Goal: Task Accomplishment & Management: Complete application form

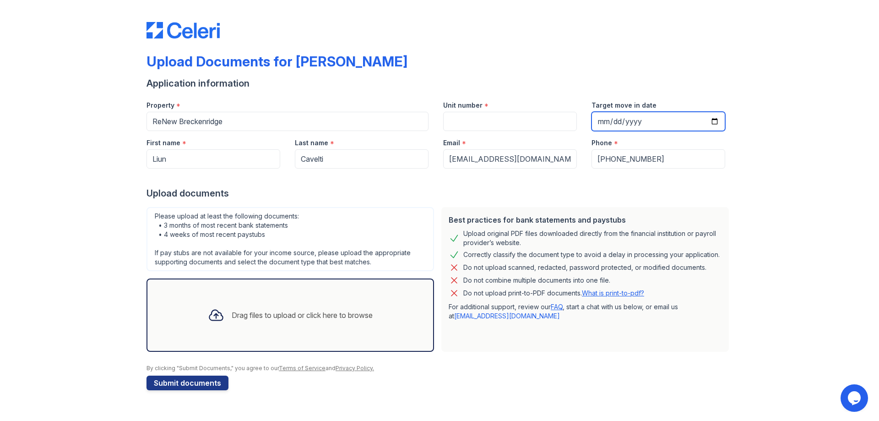
click at [711, 120] on input "Target move in date" at bounding box center [659, 121] width 134 height 19
click at [713, 120] on input "Target move in date" at bounding box center [659, 121] width 134 height 19
type input "[DATE]"
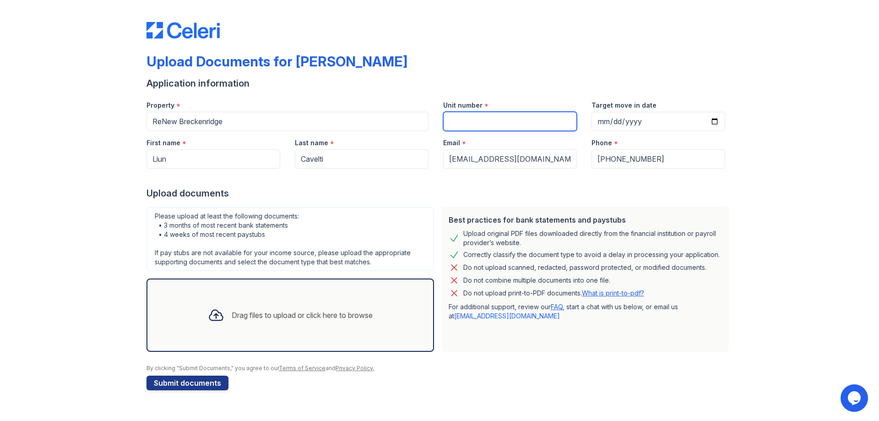
click at [458, 126] on input "Unit number" at bounding box center [510, 121] width 134 height 19
type input "144"
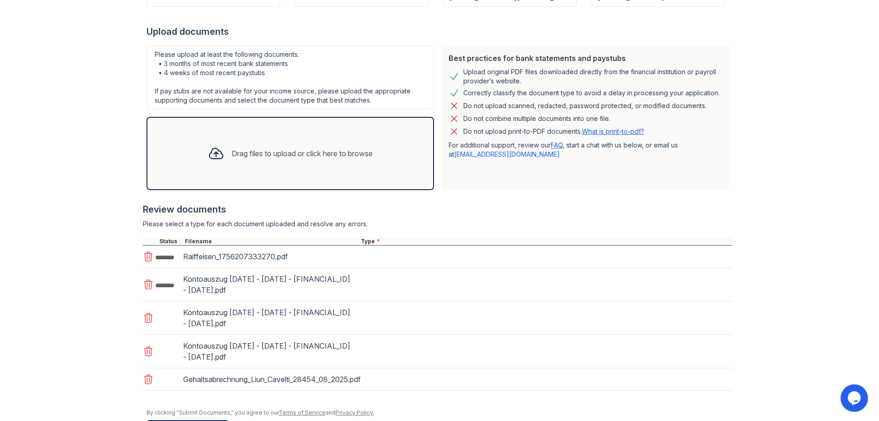
scroll to position [183, 0]
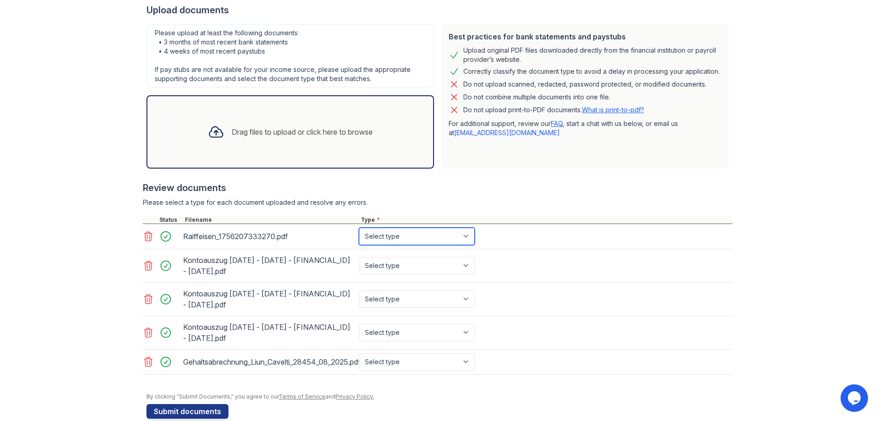
click at [441, 237] on select "Select type Paystub Bank Statement Offer Letter Tax Documents Benefit Award Let…" at bounding box center [417, 236] width 116 height 17
select select "paystub"
click at [359, 228] on select "Select type Paystub Bank Statement Offer Letter Tax Documents Benefit Award Let…" at bounding box center [417, 236] width 116 height 17
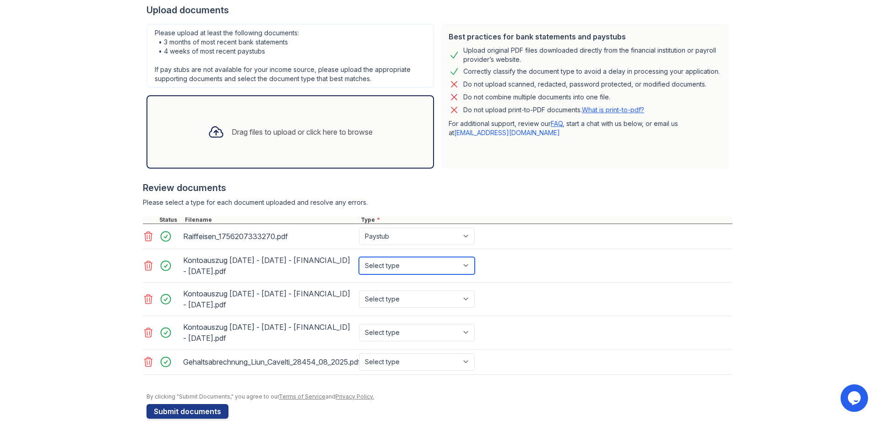
click at [408, 264] on select "Select type Paystub Bank Statement Offer Letter Tax Documents Benefit Award Let…" at bounding box center [417, 265] width 116 height 17
select select "bank_statement"
click at [359, 257] on select "Select type Paystub Bank Statement Offer Letter Tax Documents Benefit Award Let…" at bounding box center [417, 265] width 116 height 17
click at [401, 296] on select "Select type Paystub Bank Statement Offer Letter Tax Documents Benefit Award Let…" at bounding box center [417, 298] width 116 height 17
select select "bank_statement"
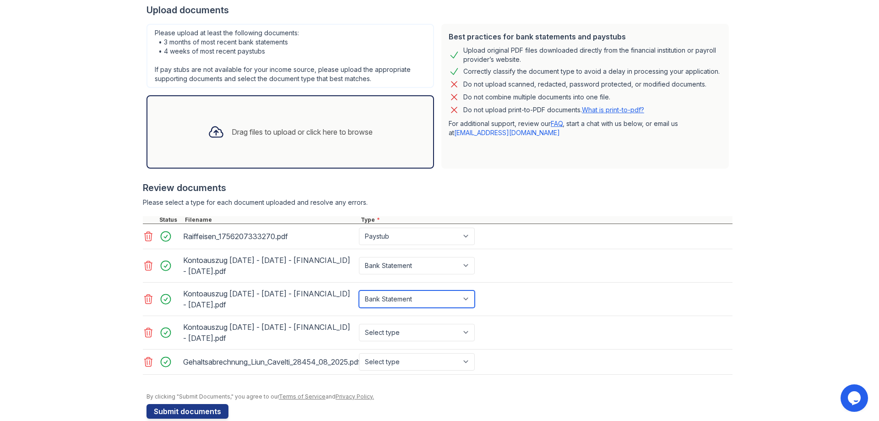
click at [359, 290] on select "Select type Paystub Bank Statement Offer Letter Tax Documents Benefit Award Let…" at bounding box center [417, 298] width 116 height 17
click at [406, 336] on select "Select type Paystub Bank Statement Offer Letter Tax Documents Benefit Award Let…" at bounding box center [417, 332] width 116 height 17
select select "bank_statement"
click at [359, 324] on select "Select type Paystub Bank Statement Offer Letter Tax Documents Benefit Award Let…" at bounding box center [417, 332] width 116 height 17
click at [401, 362] on select "Select type Paystub Bank Statement Offer Letter Tax Documents Benefit Award Let…" at bounding box center [417, 361] width 116 height 17
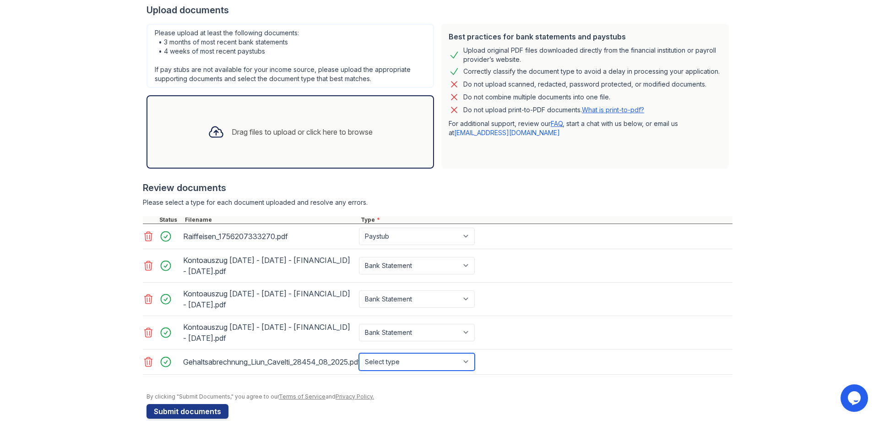
select select "other"
click at [359, 353] on select "Select type Paystub Bank Statement Offer Letter Tax Documents Benefit Award Let…" at bounding box center [417, 361] width 116 height 17
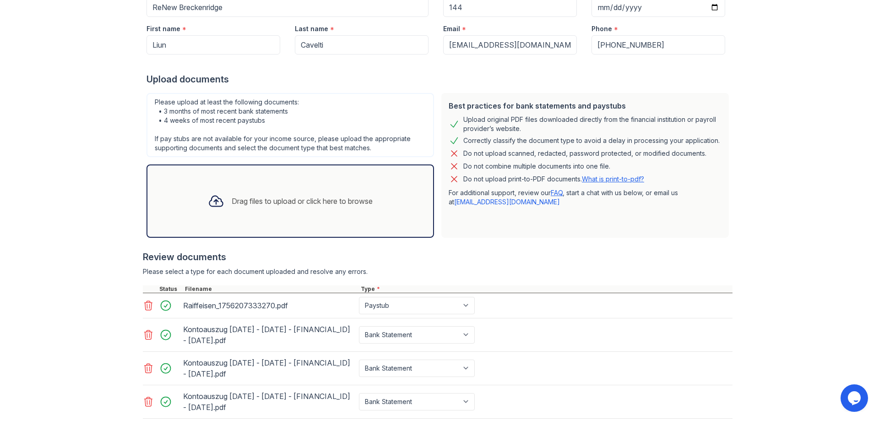
scroll to position [199, 0]
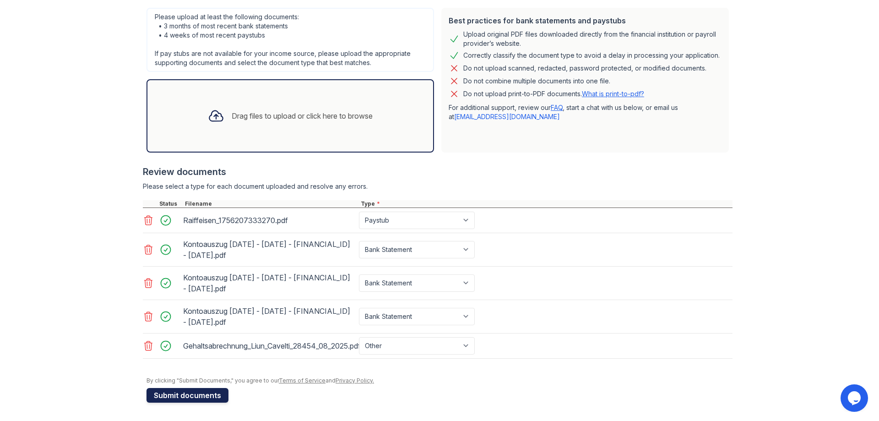
click at [185, 394] on button "Submit documents" at bounding box center [188, 395] width 82 height 15
